Goal: Submit feedback/report problem

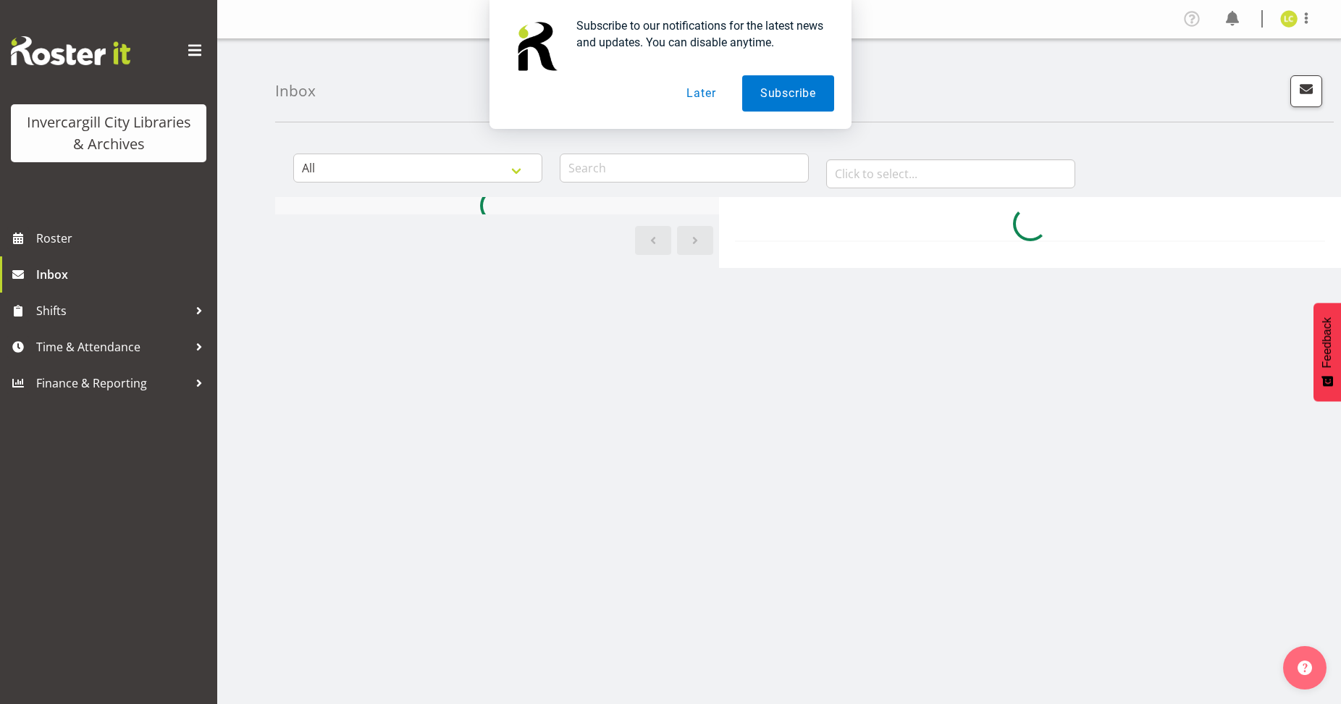
click at [699, 96] on button "Later" at bounding box center [700, 93] width 65 height 36
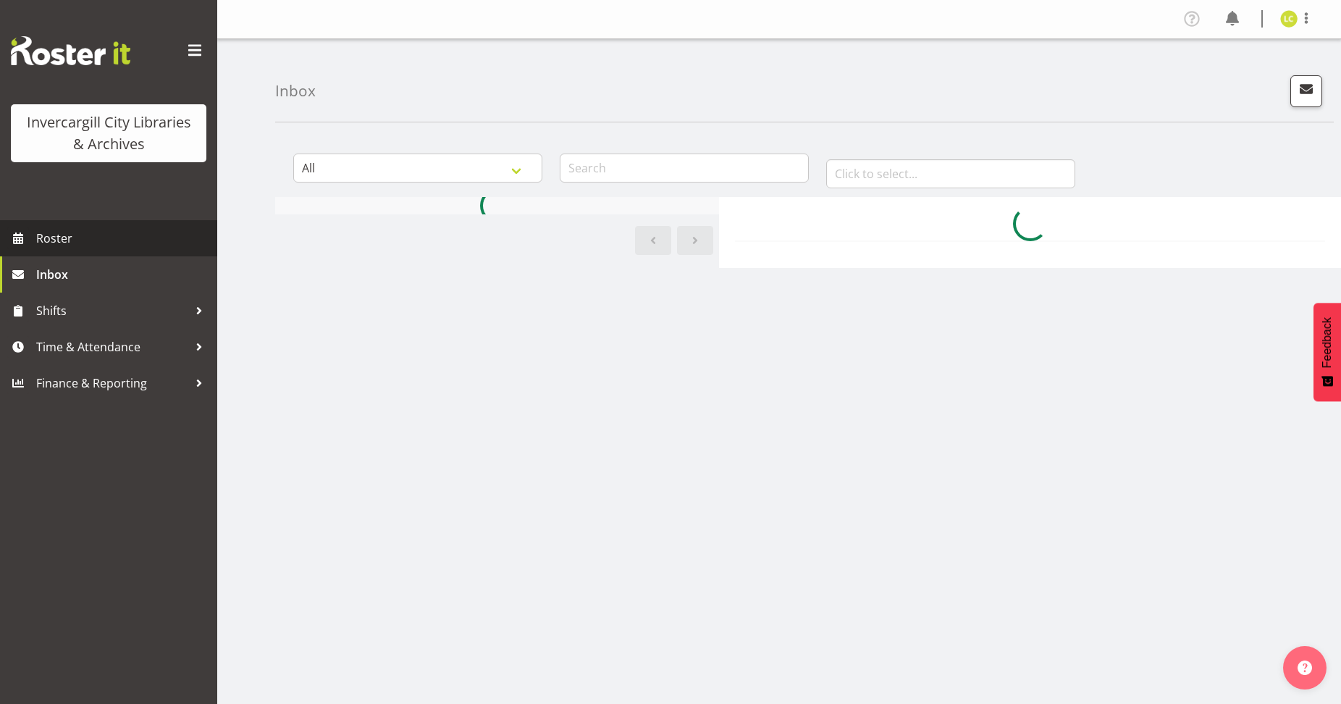
click at [42, 230] on span "Roster" at bounding box center [123, 238] width 174 height 22
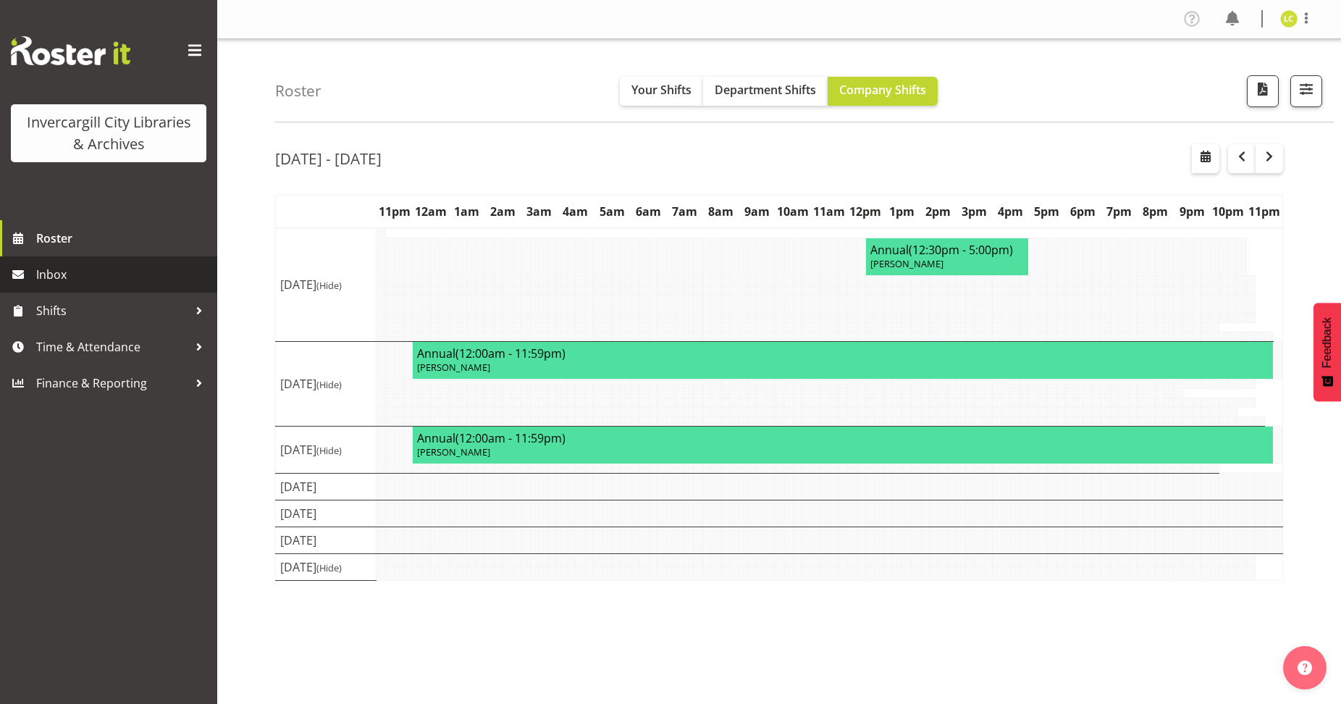
click at [48, 270] on span "Inbox" at bounding box center [123, 275] width 174 height 22
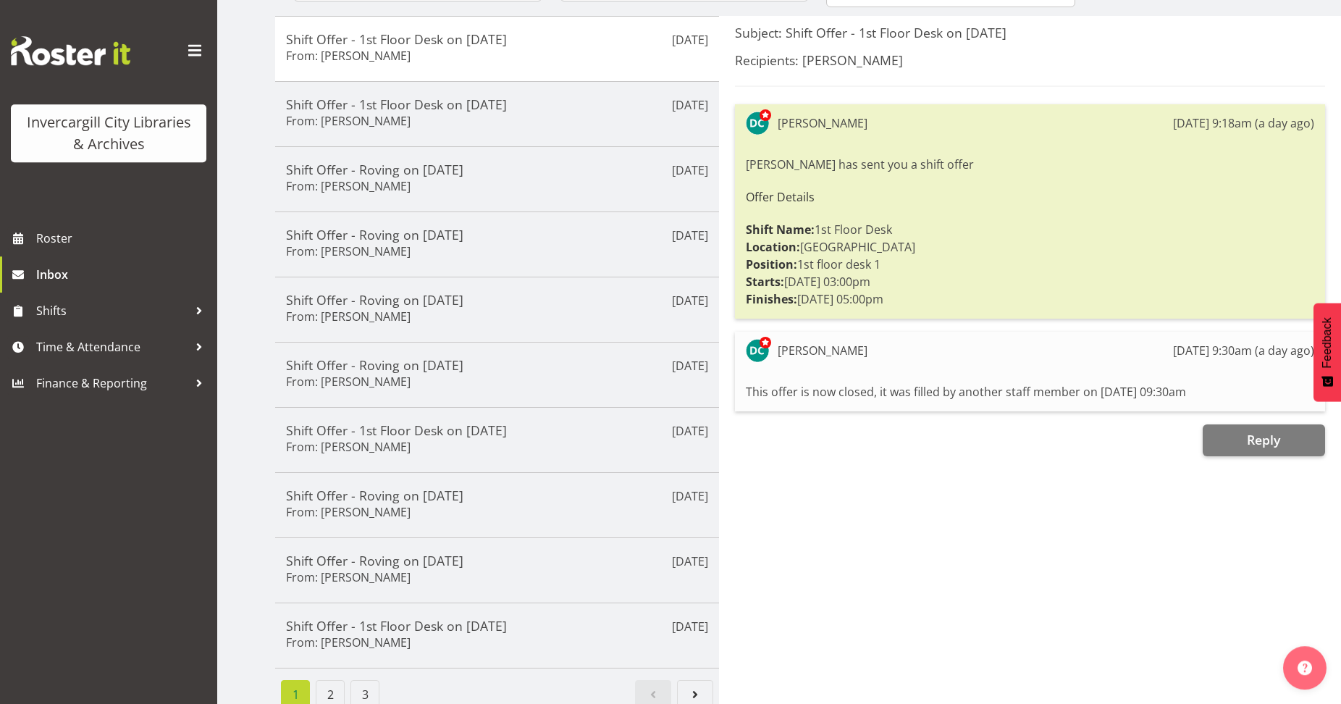
scroll to position [204, 0]
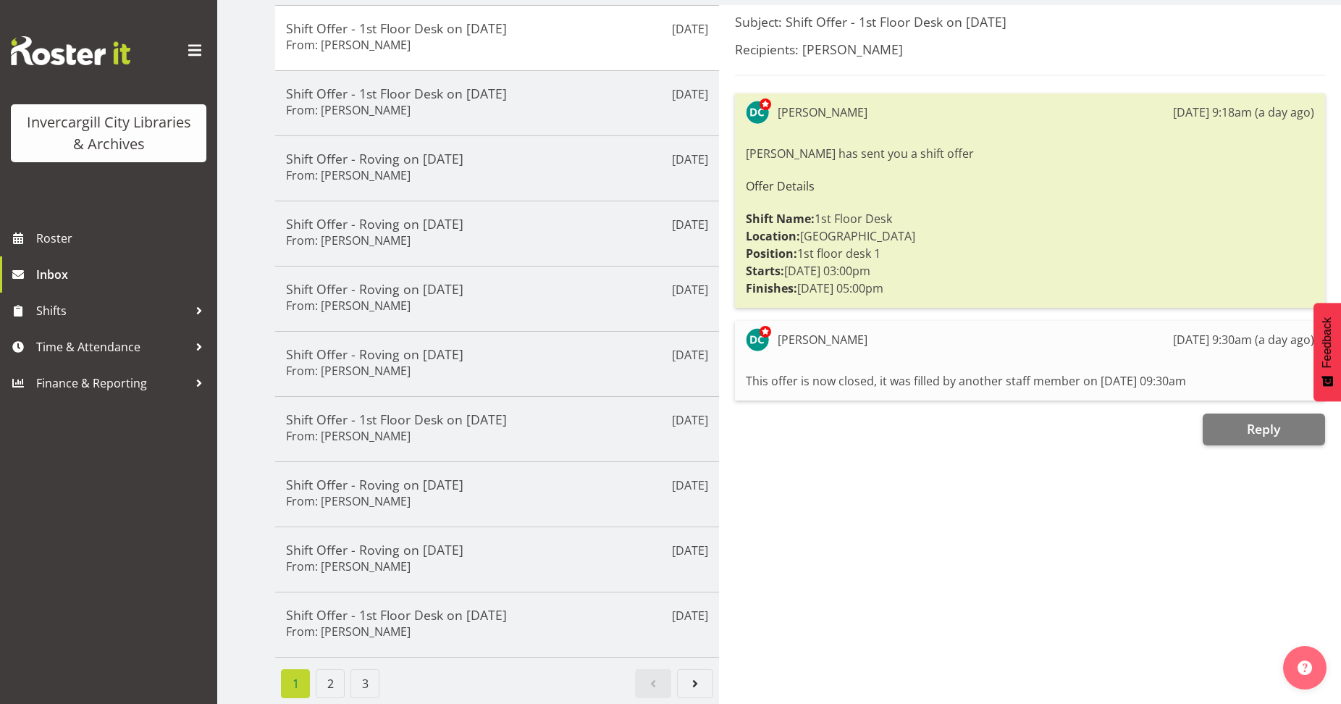
click at [981, 346] on div "[PERSON_NAME] [DATE] 9:30am (a day ago) This offer is now closed, it was filled…" at bounding box center [1030, 361] width 590 height 80
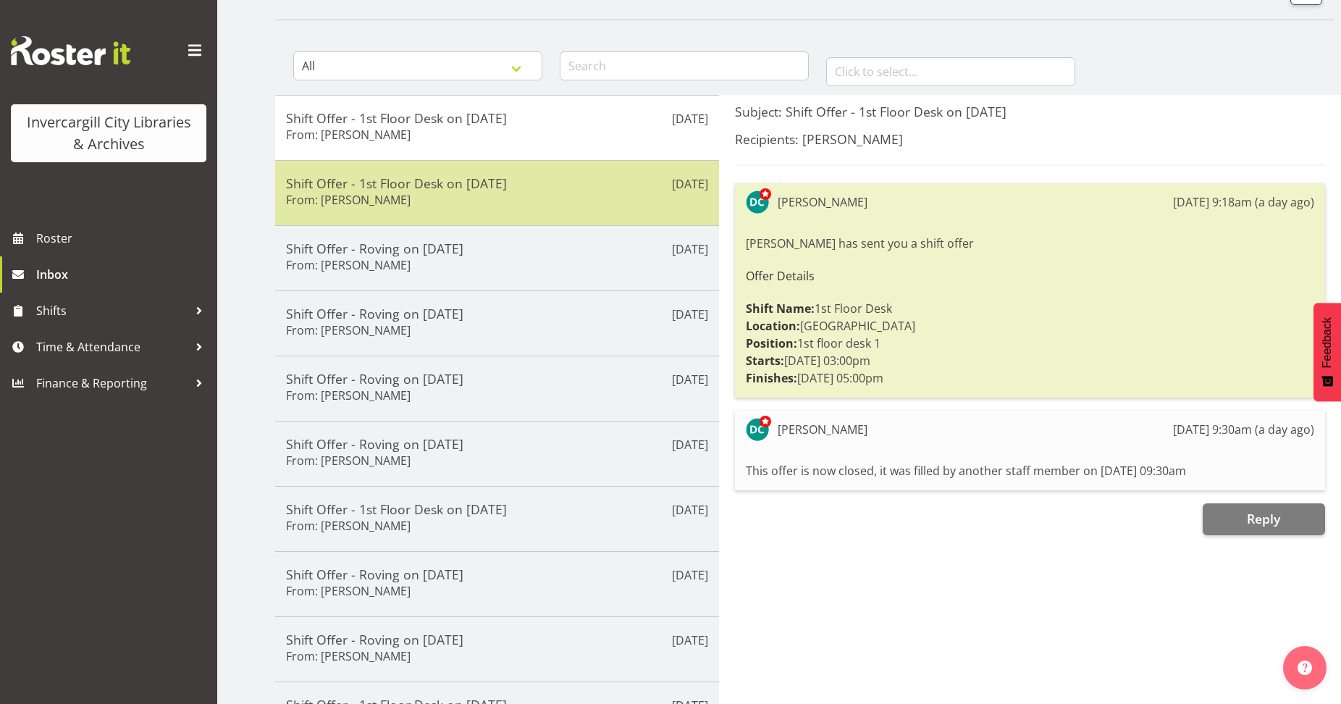
scroll to position [0, 0]
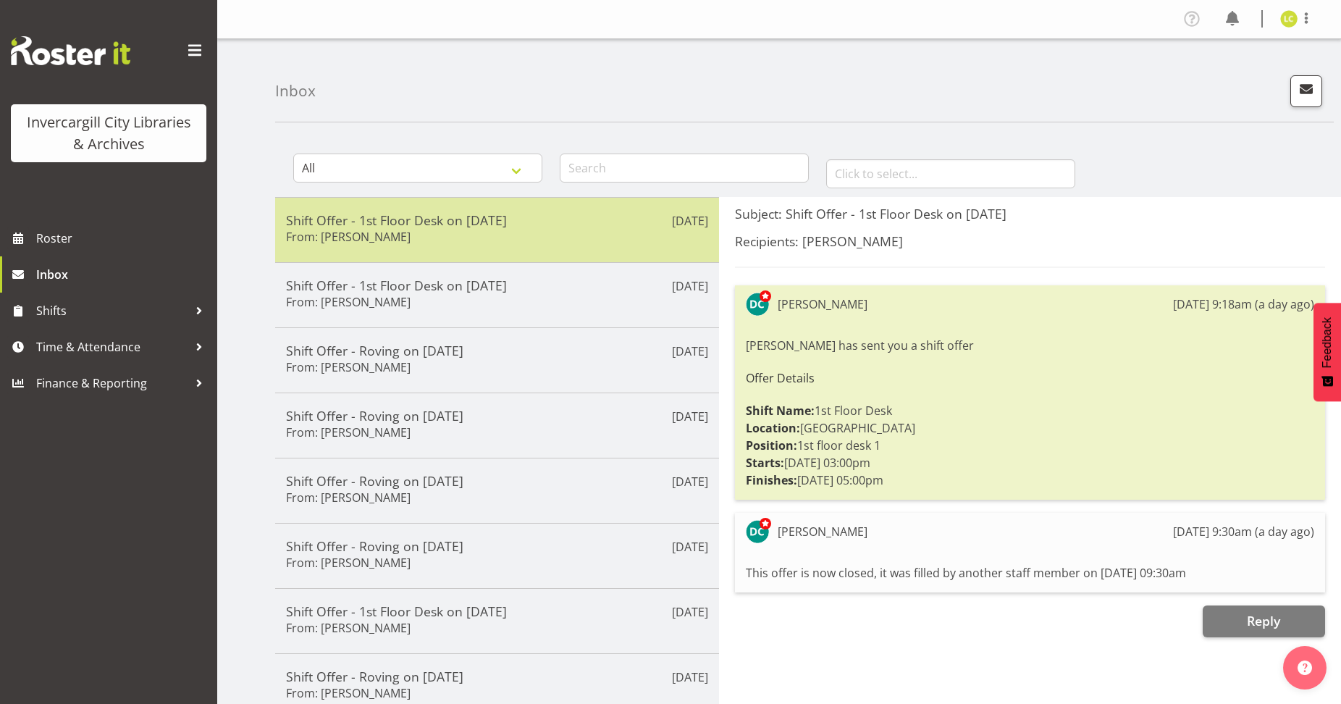
click at [410, 235] on h6 "From: [PERSON_NAME]" at bounding box center [348, 236] width 125 height 14
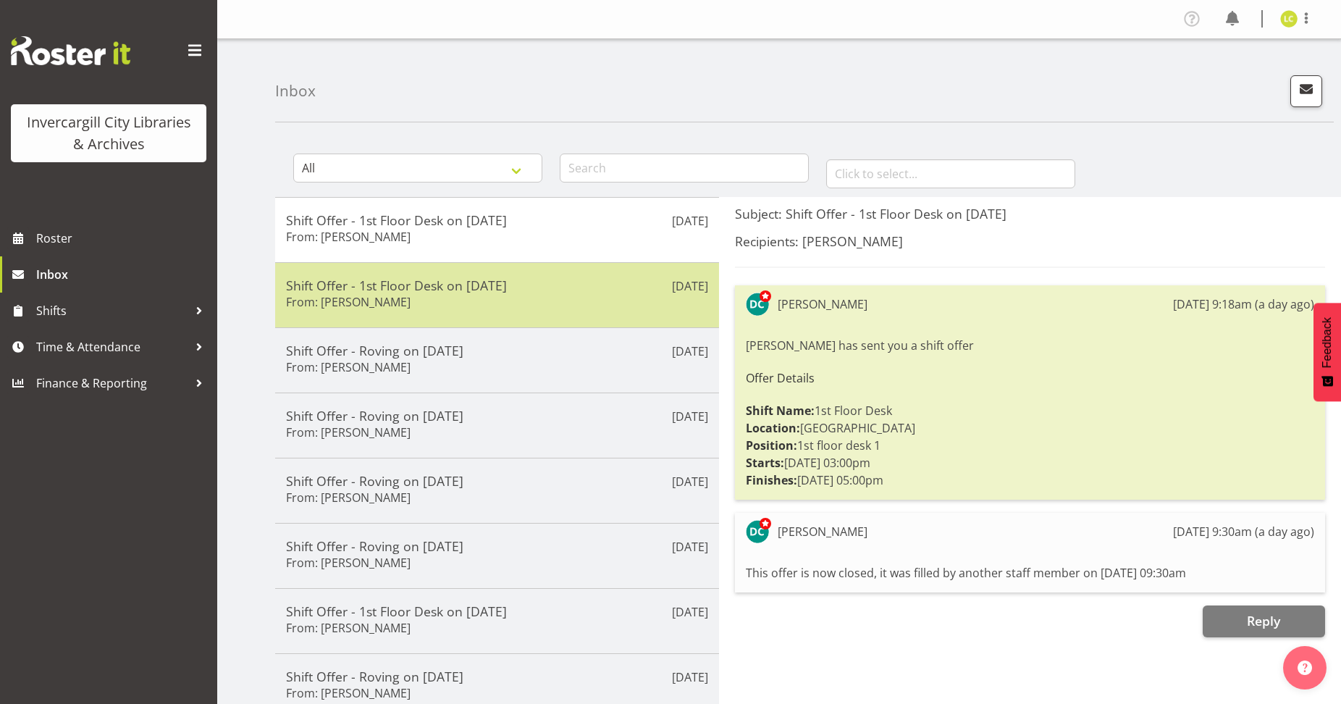
click at [403, 283] on h5 "Shift Offer - 1st Floor Desk on [DATE]" at bounding box center [497, 285] width 422 height 16
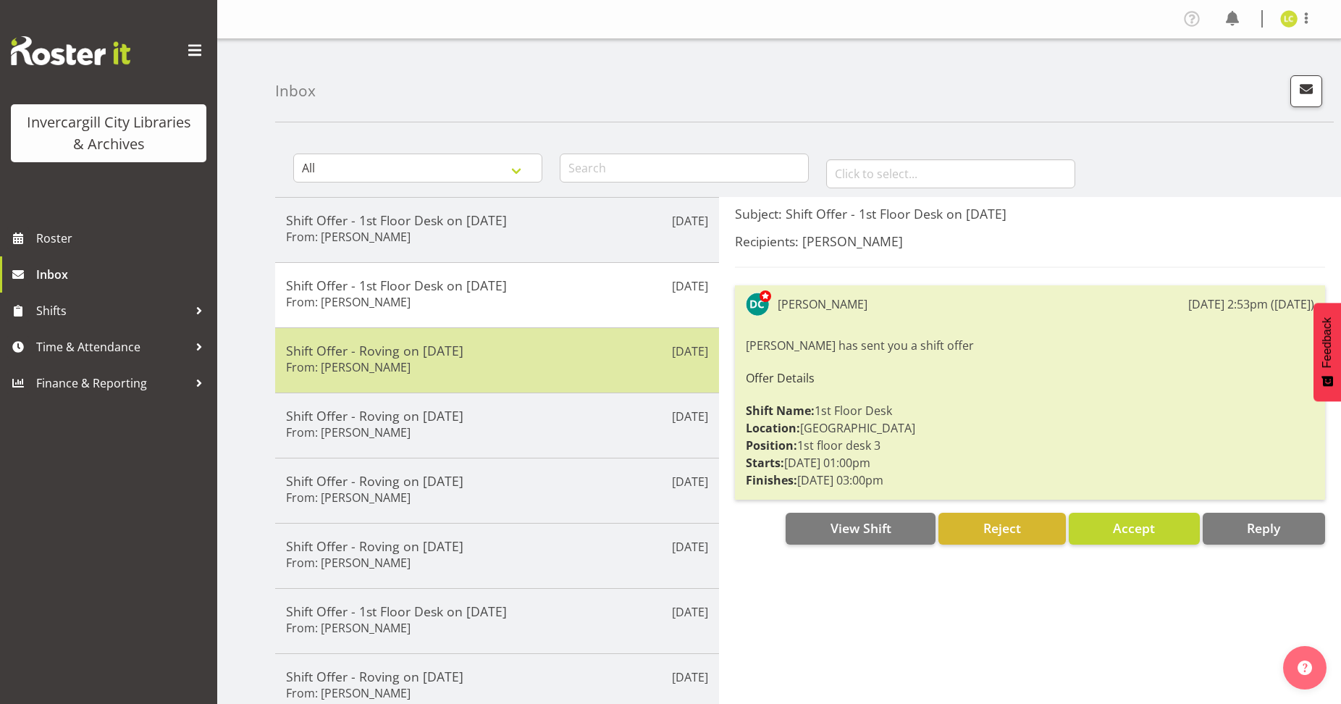
click at [376, 360] on h6 "From: [PERSON_NAME]" at bounding box center [348, 367] width 125 height 14
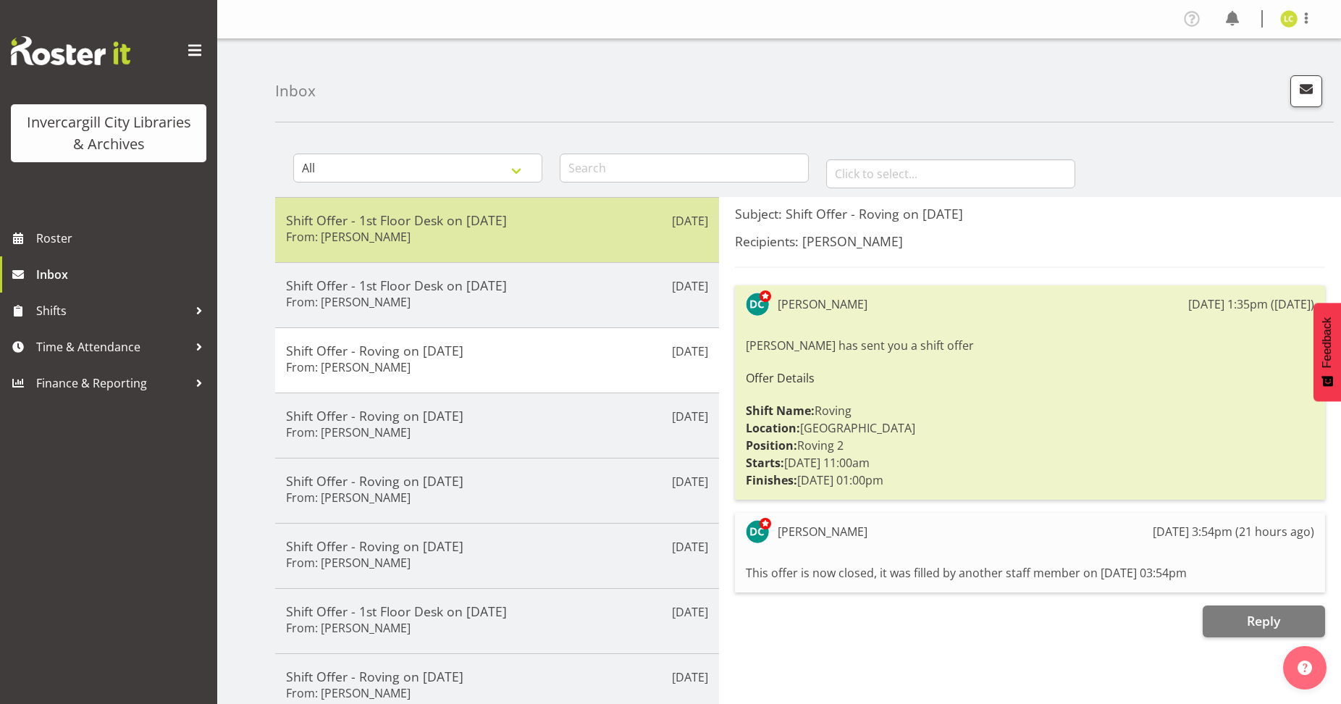
click at [444, 229] on div "Shift Offer - 1st Floor Desk on [DATE] From: [PERSON_NAME]" at bounding box center [497, 229] width 422 height 35
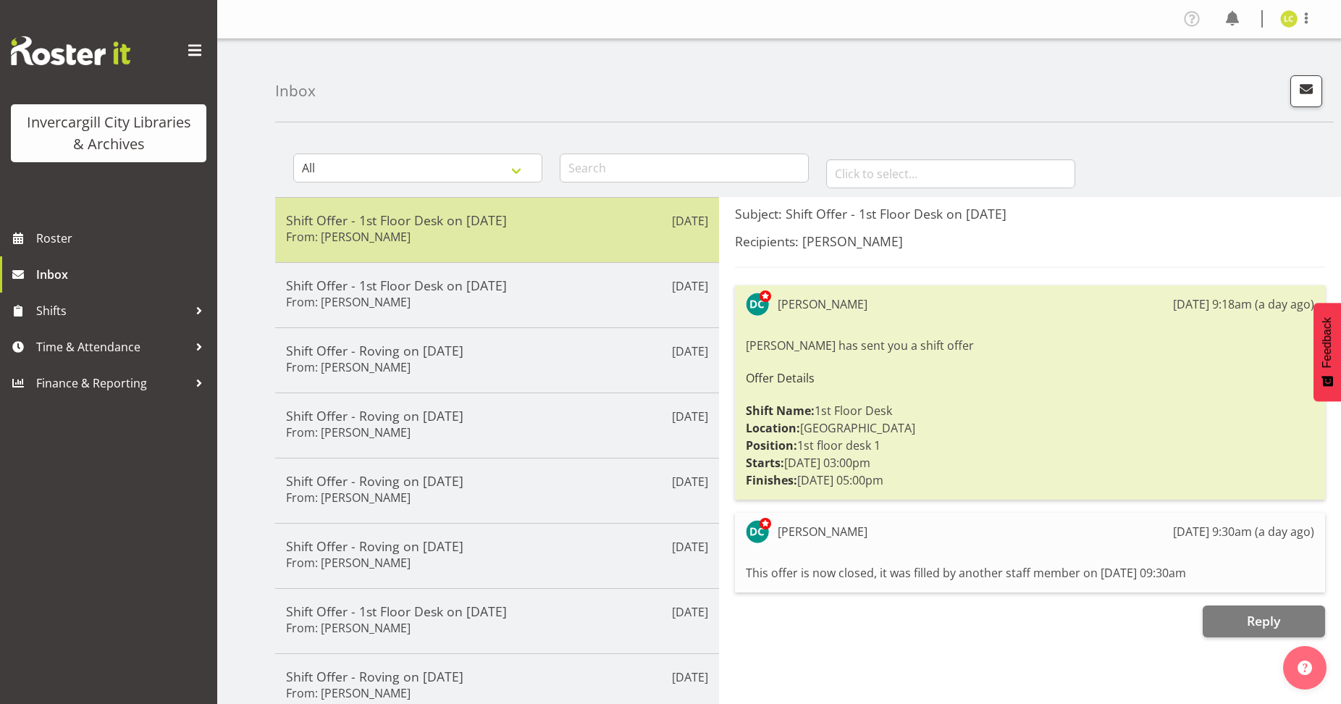
click at [549, 229] on div "Shift Offer - 1st Floor Desk on [DATE] From: [PERSON_NAME]" at bounding box center [497, 229] width 422 height 35
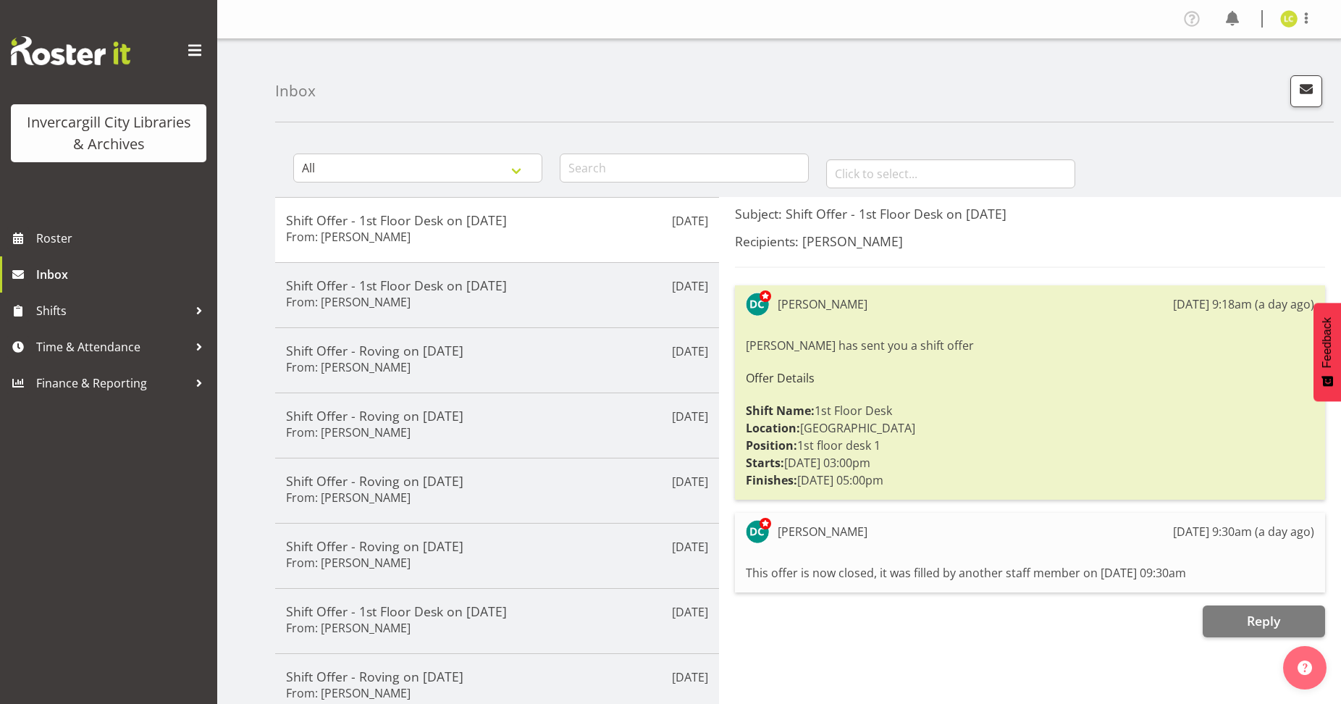
click at [1325, 349] on span "Feedback" at bounding box center [1326, 342] width 13 height 51
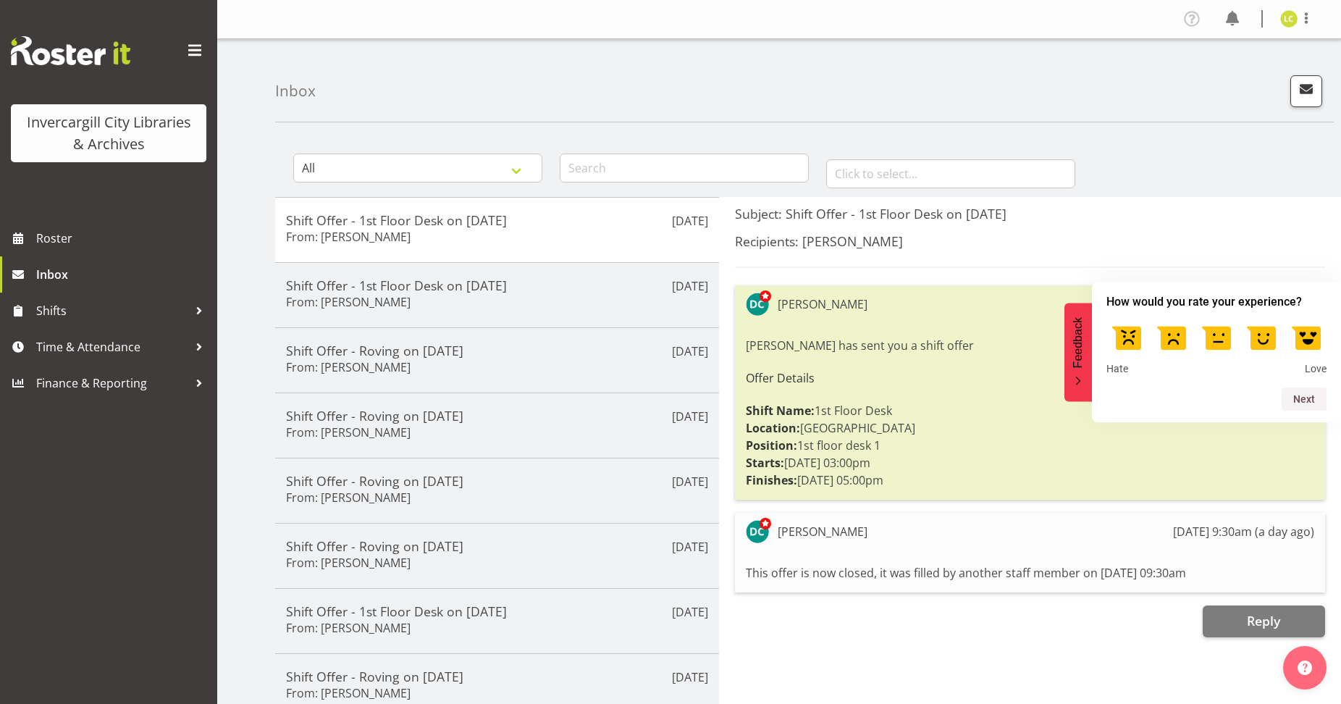
click at [1173, 340] on label at bounding box center [1171, 336] width 41 height 41
click at [1171, 316] on input "2" at bounding box center [1171, 316] width 0 height 0
click at [1304, 395] on button "Next" at bounding box center [1303, 398] width 45 height 23
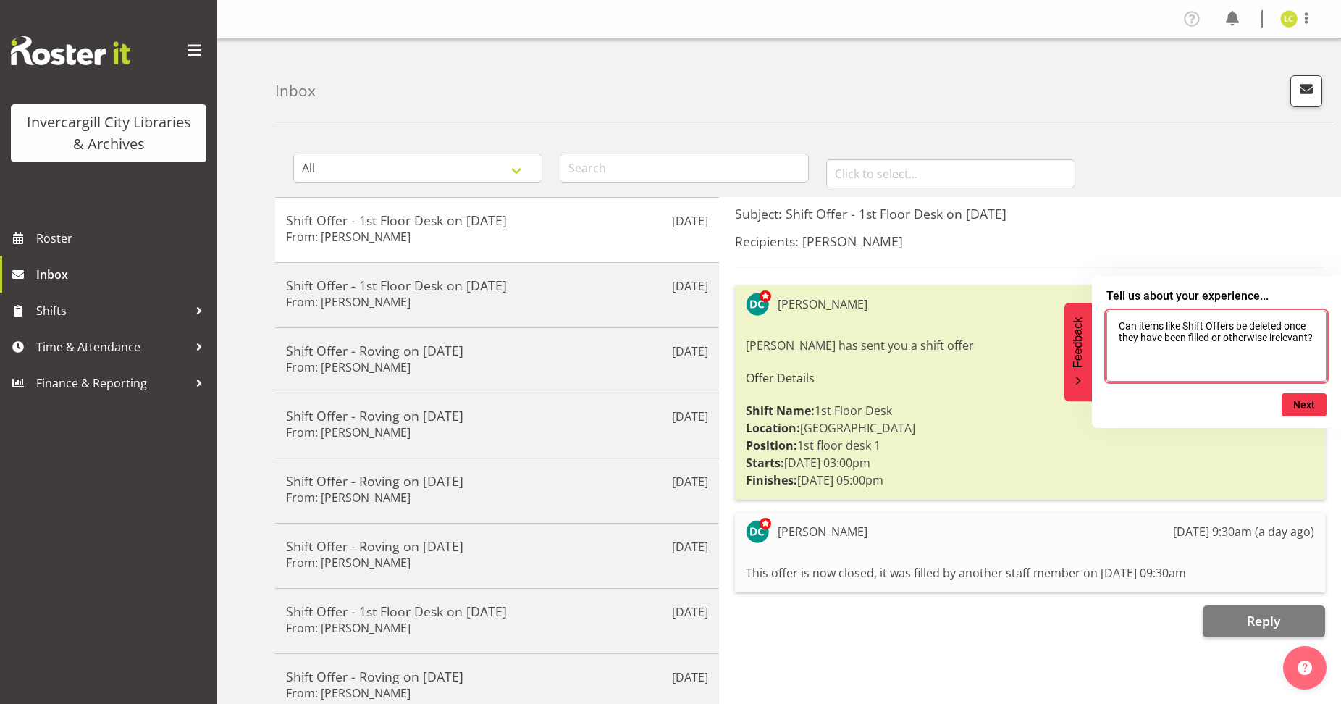
drag, startPoint x: 1223, startPoint y: 341, endPoint x: 1307, endPoint y: 321, distance: 86.4
click at [1223, 340] on textarea "Can items like Shift Offers be deleted once they have been filled or otherwise …" at bounding box center [1216, 346] width 220 height 71
type textarea "1. CLUTTERED INBOX: Can items like Shift Offers be deleted once they have been …"
click at [1259, 358] on textarea "1. CLUTTERED INBOX: Can items like Shift Offers be deleted once they have been …" at bounding box center [1216, 346] width 220 height 71
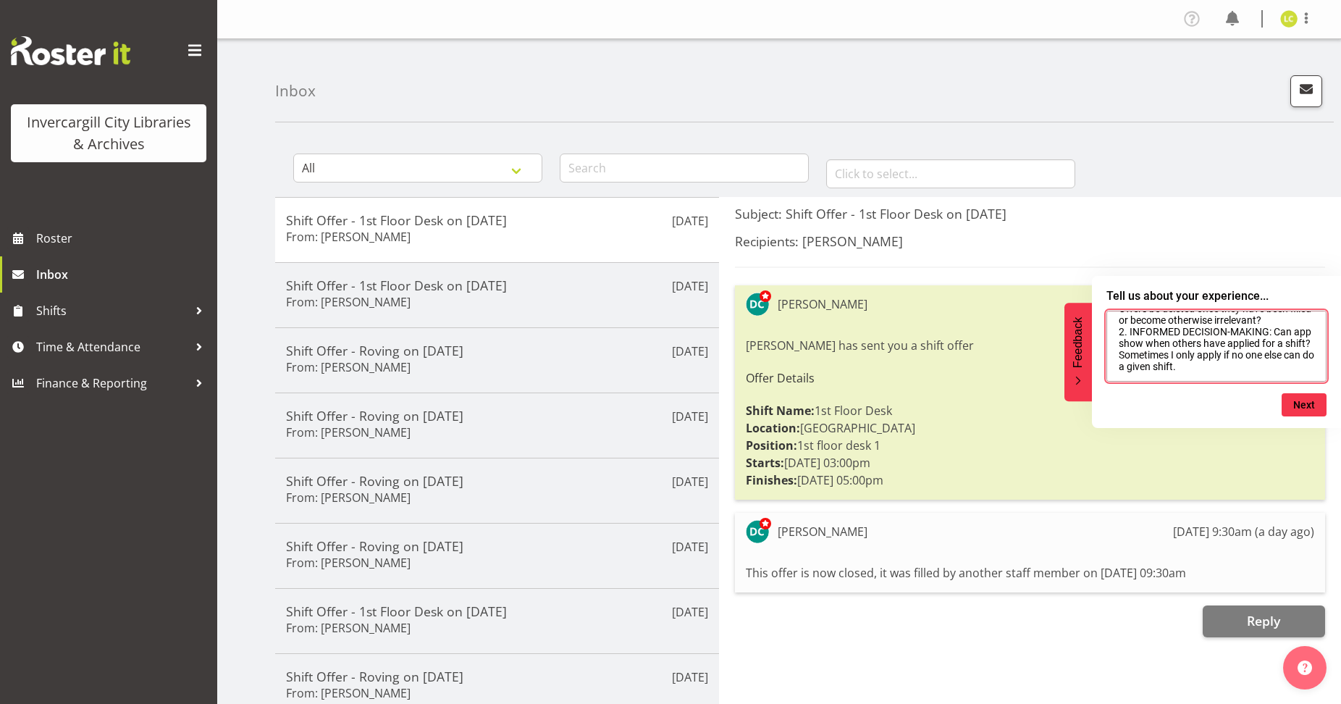
scroll to position [46, 0]
click at [1298, 402] on button "Next" at bounding box center [1303, 404] width 45 height 23
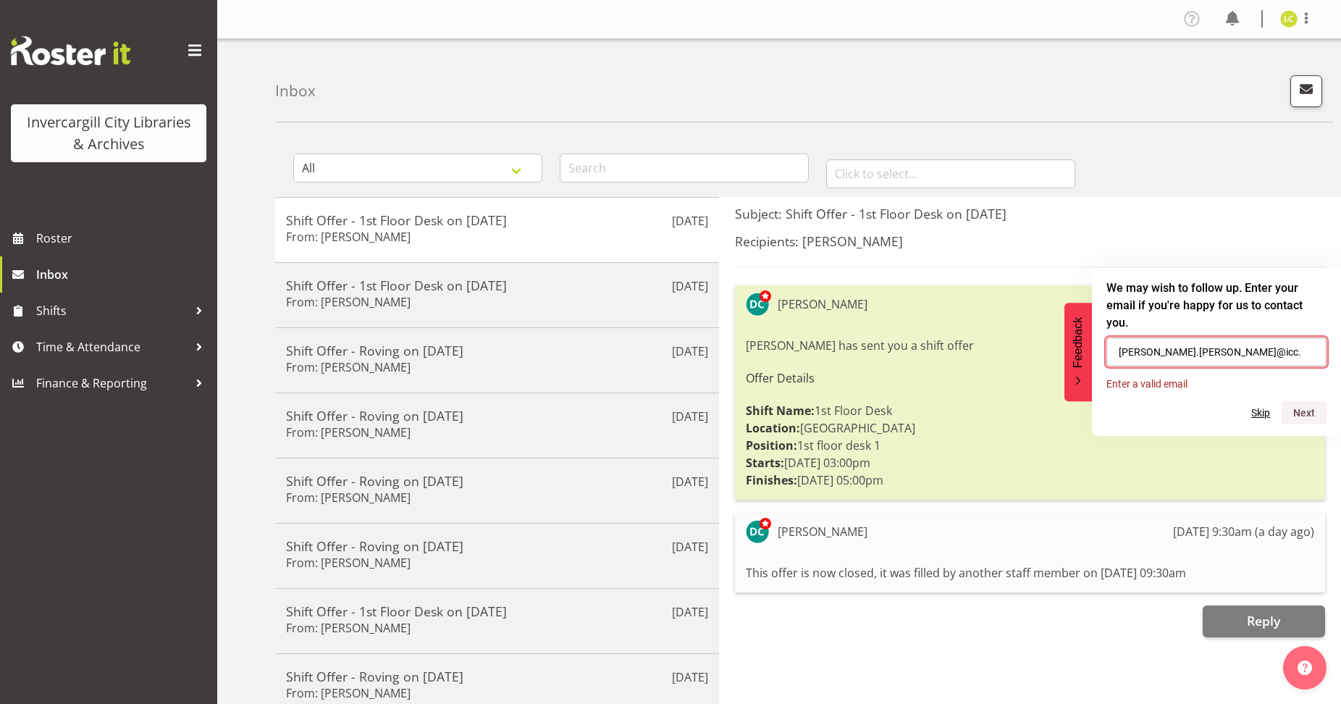
click at [1205, 342] on input "linda.cooper@icc." at bounding box center [1216, 351] width 220 height 29
type input "linda.cooper@icc.govt.nz"
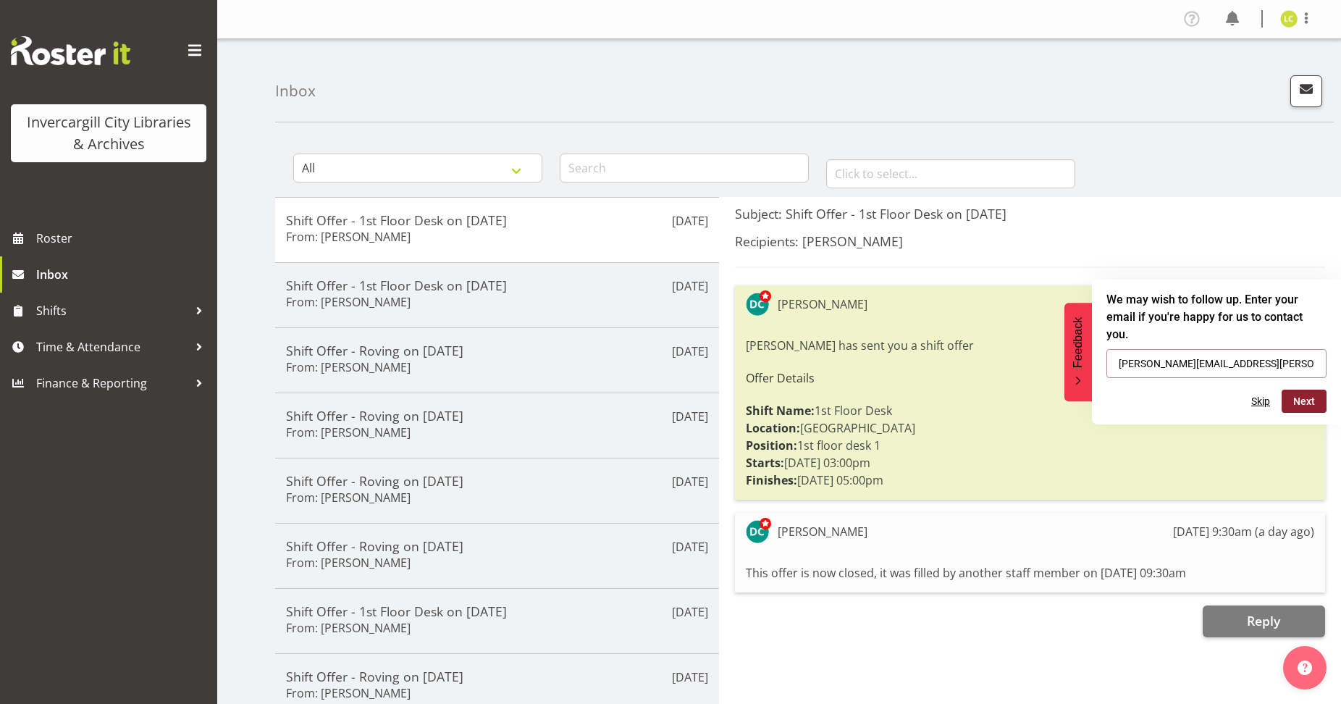
click at [1307, 398] on button "Next" at bounding box center [1303, 400] width 45 height 23
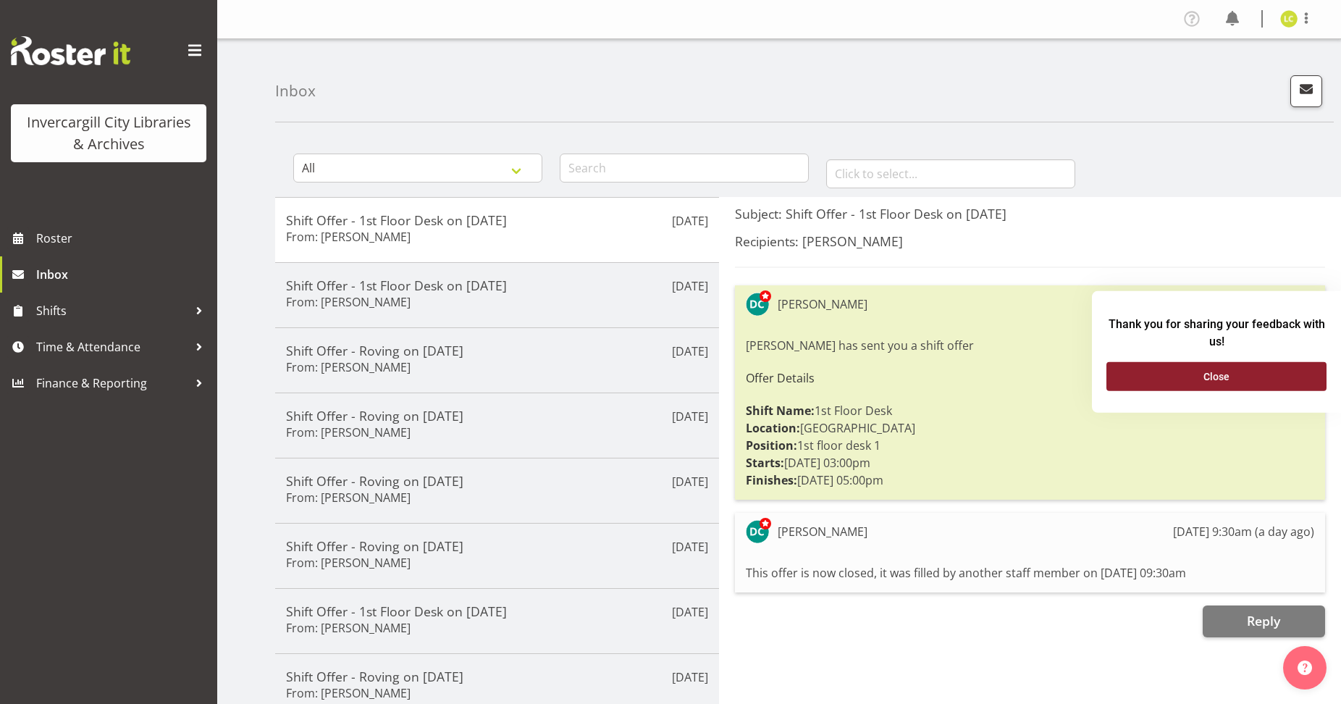
click at [1230, 374] on button "Close" at bounding box center [1216, 376] width 220 height 29
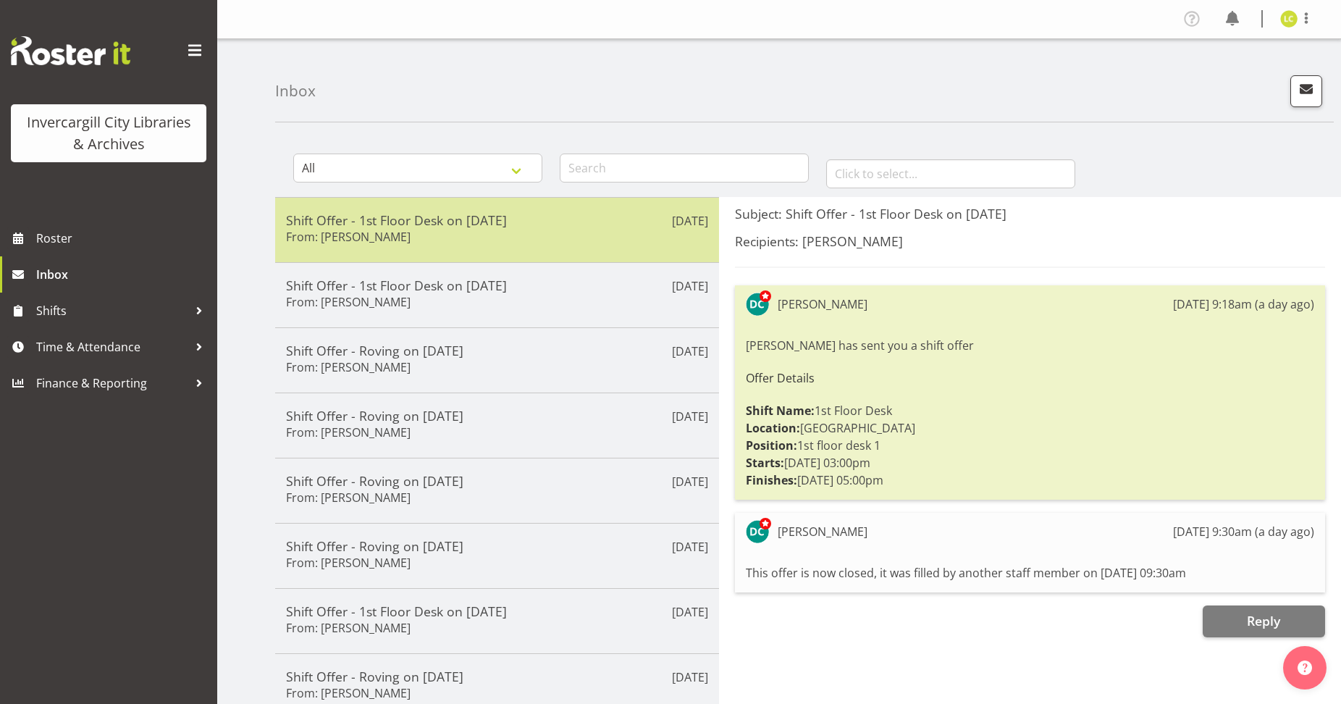
click at [625, 237] on div "Shift Offer - 1st Floor Desk on 29/09/25 From: Donald Cunningham" at bounding box center [497, 229] width 422 height 35
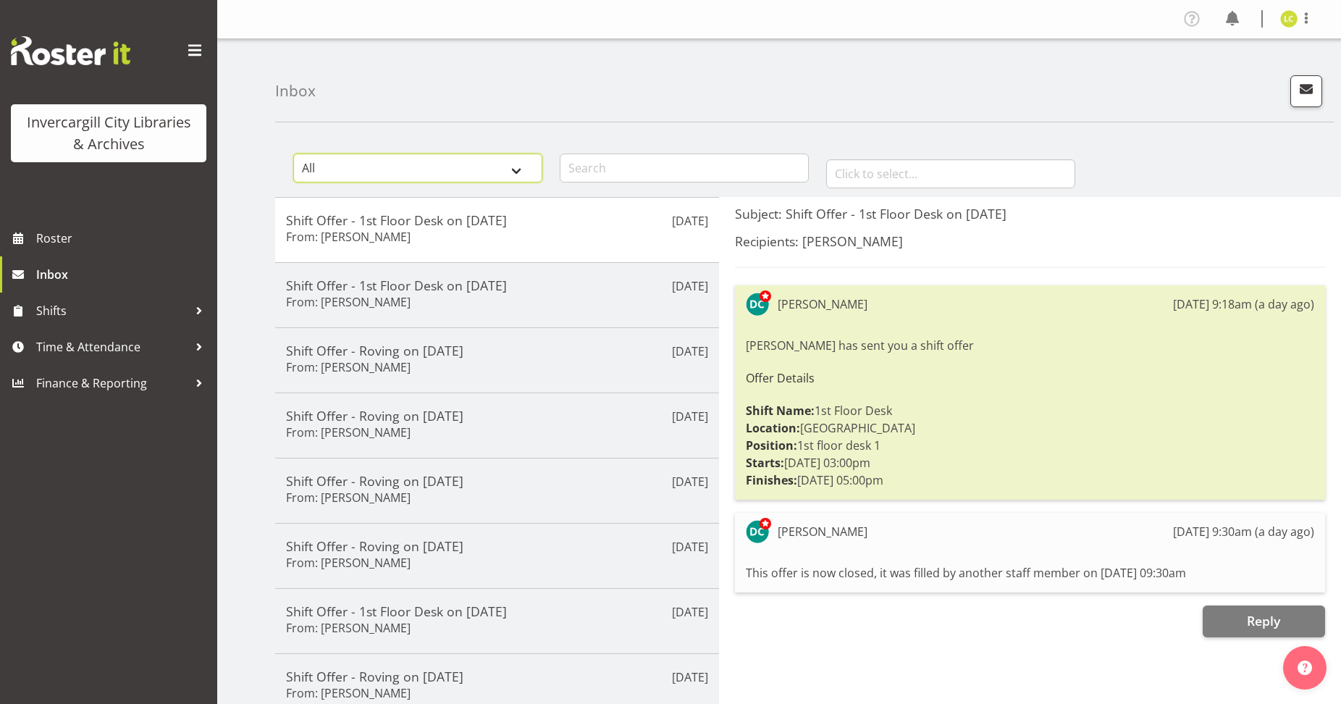
select select "shift-offer"
click option "Shift Offers" at bounding box center [0, 0] width 0 height 0
